Goal: Information Seeking & Learning: Learn about a topic

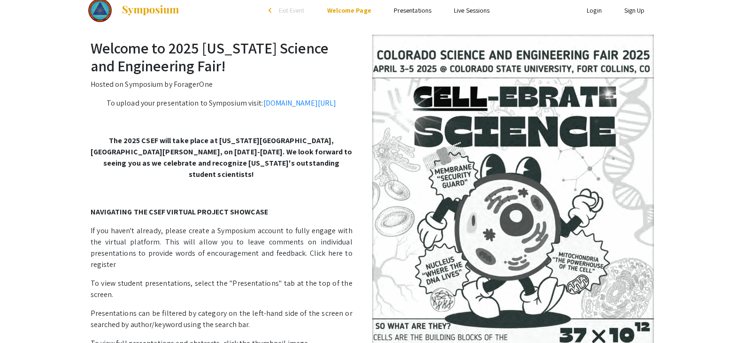
scroll to position [10, 0]
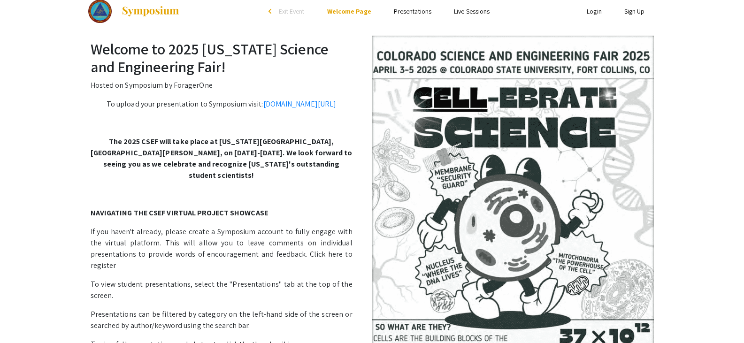
click at [406, 11] on link "Presentations" at bounding box center [413, 11] width 38 height 8
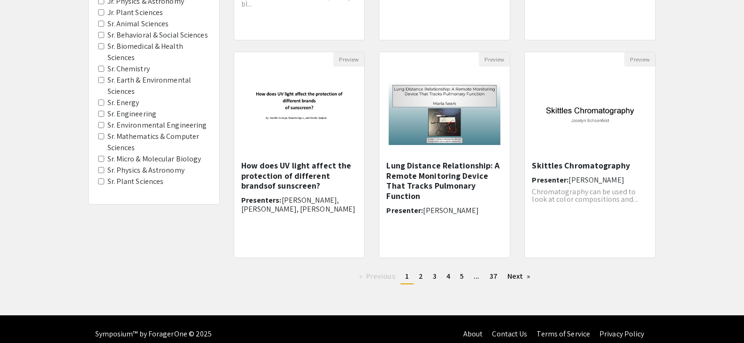
scroll to position [267, 0]
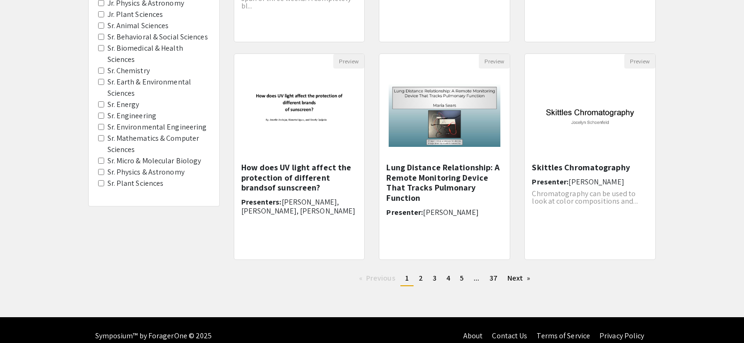
click at [282, 197] on span "[PERSON_NAME], [PERSON_NAME], [PERSON_NAME]" at bounding box center [298, 206] width 114 height 19
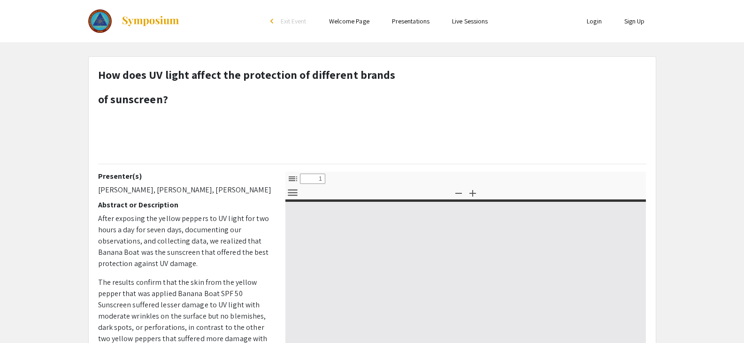
select select "custom"
type input "0"
select select "custom"
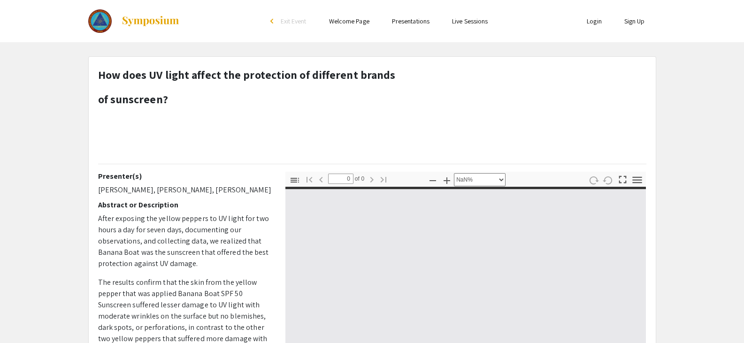
type input "1"
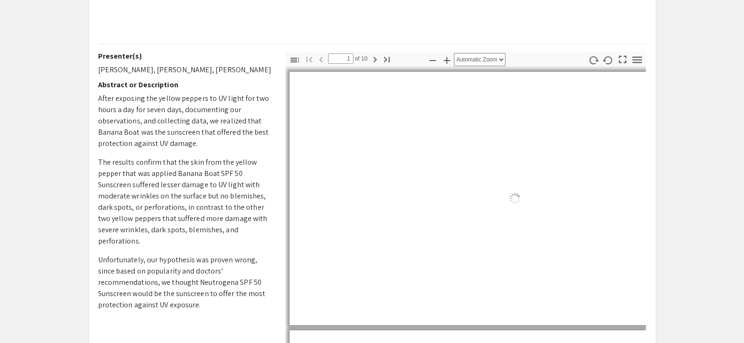
select select "auto"
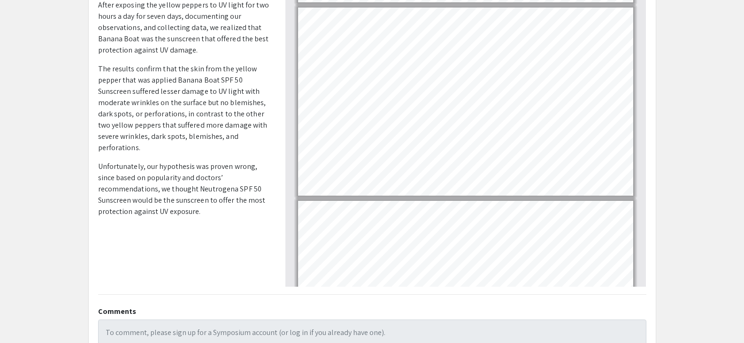
scroll to position [246, 0]
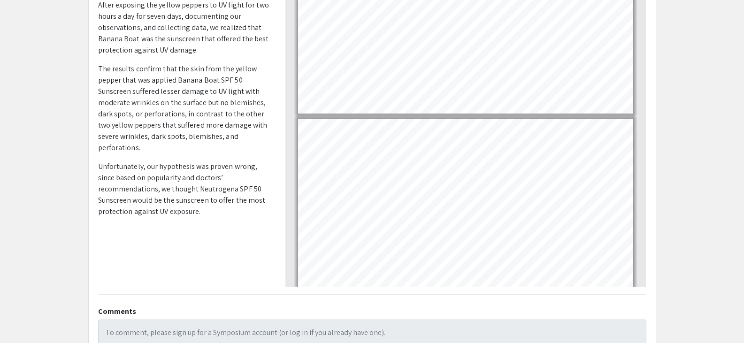
type input "1"
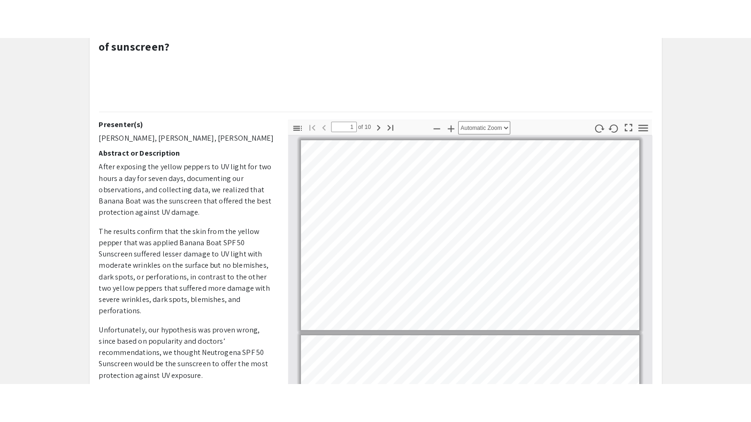
scroll to position [90, 0]
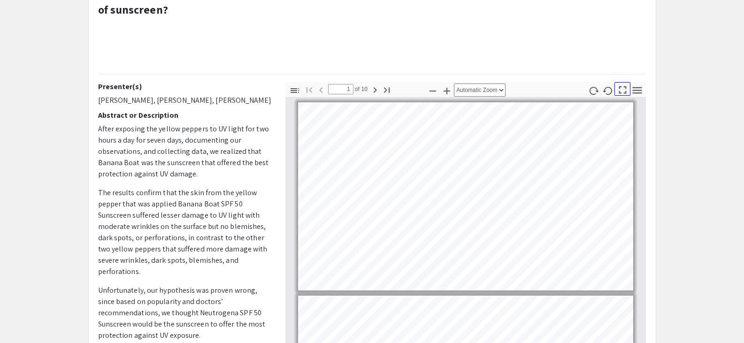
drag, startPoint x: 624, startPoint y: 92, endPoint x: 623, endPoint y: 149, distance: 56.8
click at [623, 92] on icon "button" at bounding box center [622, 89] width 13 height 13
select select "page-fit"
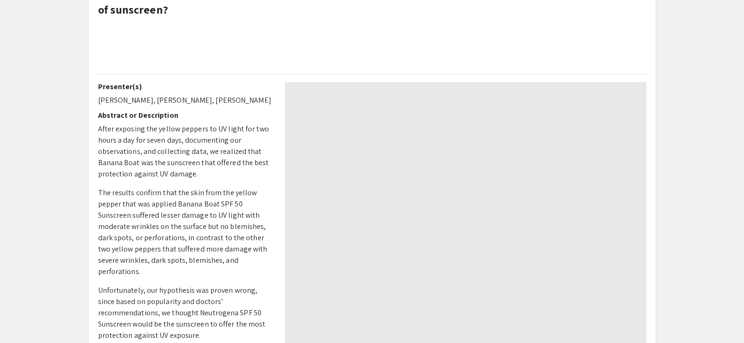
scroll to position [422, 0]
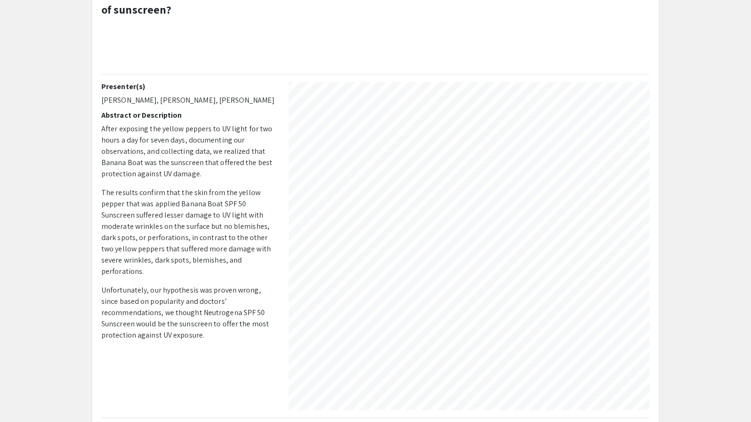
type input "2"
select select "auto"
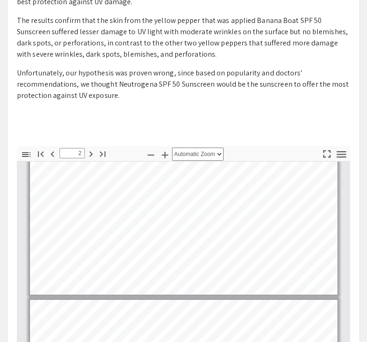
scroll to position [0, 0]
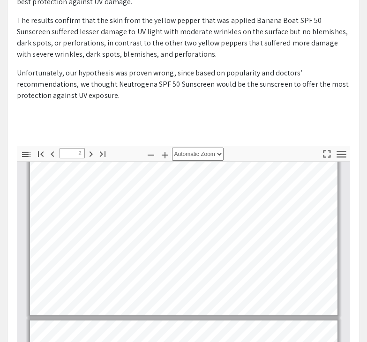
type input "1"
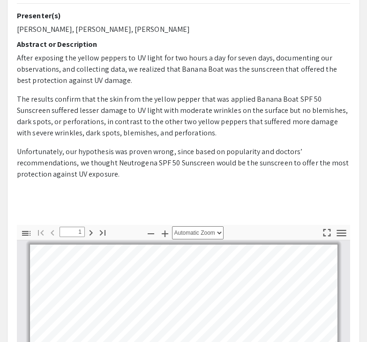
scroll to position [125, 0]
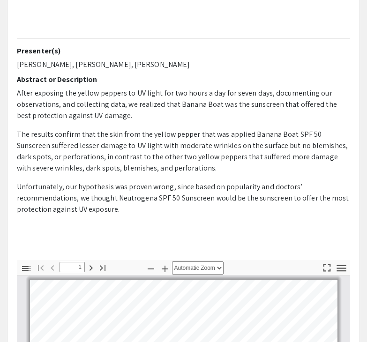
drag, startPoint x: 124, startPoint y: 212, endPoint x: 15, endPoint y: 50, distance: 194.6
click at [15, 50] on div "Presenter(s) [PERSON_NAME], [PERSON_NAME], Bianeta [PERSON_NAME] Abstract or De…" at bounding box center [184, 153] width 348 height 214
copy div "Presenter(s) [PERSON_NAME], [PERSON_NAME], Bianeta [PERSON_NAME] Abstract or De…"
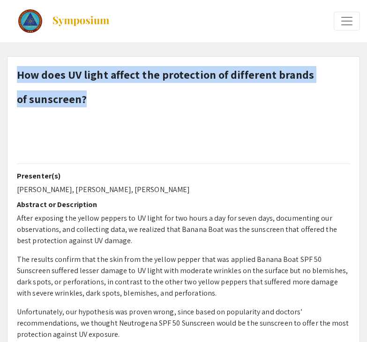
drag, startPoint x: 93, startPoint y: 101, endPoint x: 20, endPoint y: 73, distance: 78.0
click at [20, 73] on h1 "How does UV light affect the protection of different brands of sunscreen?" at bounding box center [165, 111] width 297 height 90
copy h1 "How does UV light affect the protection of different brands of sunscreen?"
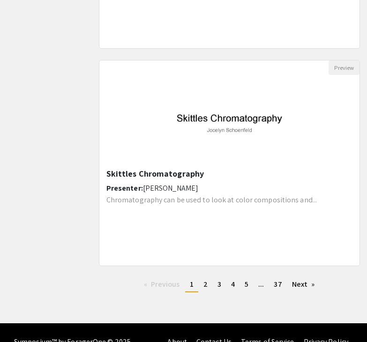
scroll to position [1138, 0]
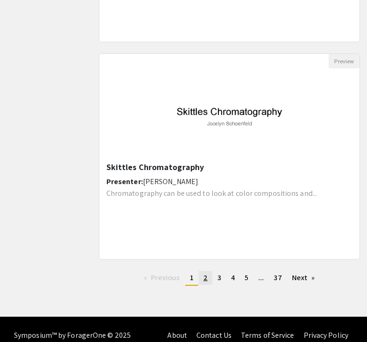
click at [207, 280] on link "page 2" at bounding box center [206, 278] width 14 height 14
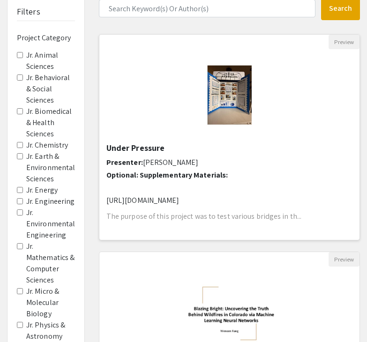
scroll to position [73, 0]
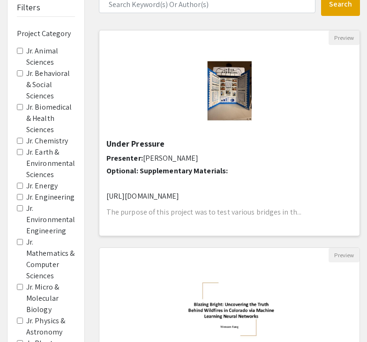
click at [228, 93] on img "Open Presentation <p>Under Pressure</p>" at bounding box center [229, 92] width 77 height 94
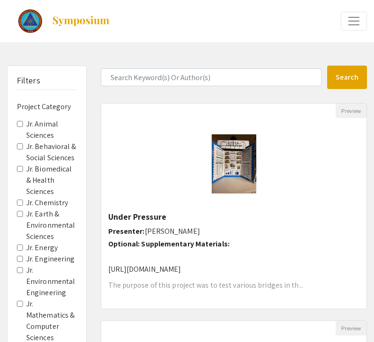
select select "custom"
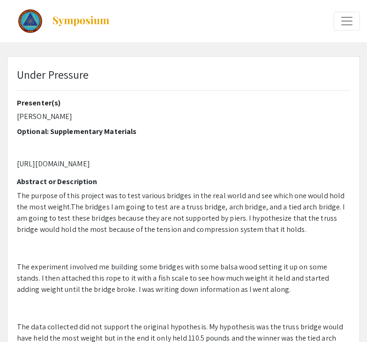
type input "0"
select select "custom"
type input "1"
select select "auto"
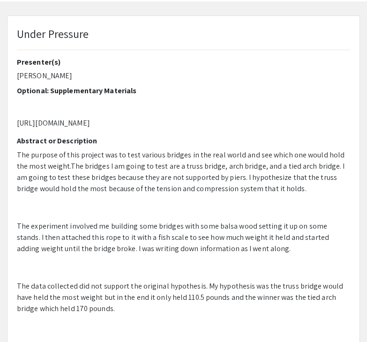
scroll to position [39, 0]
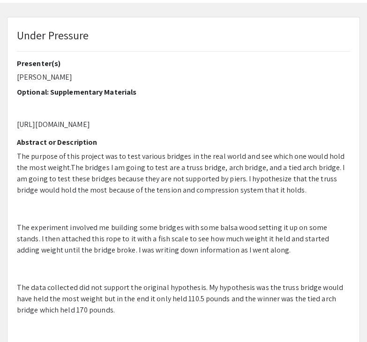
click at [48, 130] on p "[URL][DOMAIN_NAME]" at bounding box center [184, 124] width 334 height 11
drag, startPoint x: 44, startPoint y: 137, endPoint x: 17, endPoint y: 126, distance: 28.7
click at [17, 126] on p "[URL][DOMAIN_NAME]" at bounding box center [184, 124] width 334 height 11
copy p "[URL][DOMAIN_NAME]"
